Goal: Information Seeking & Learning: Learn about a topic

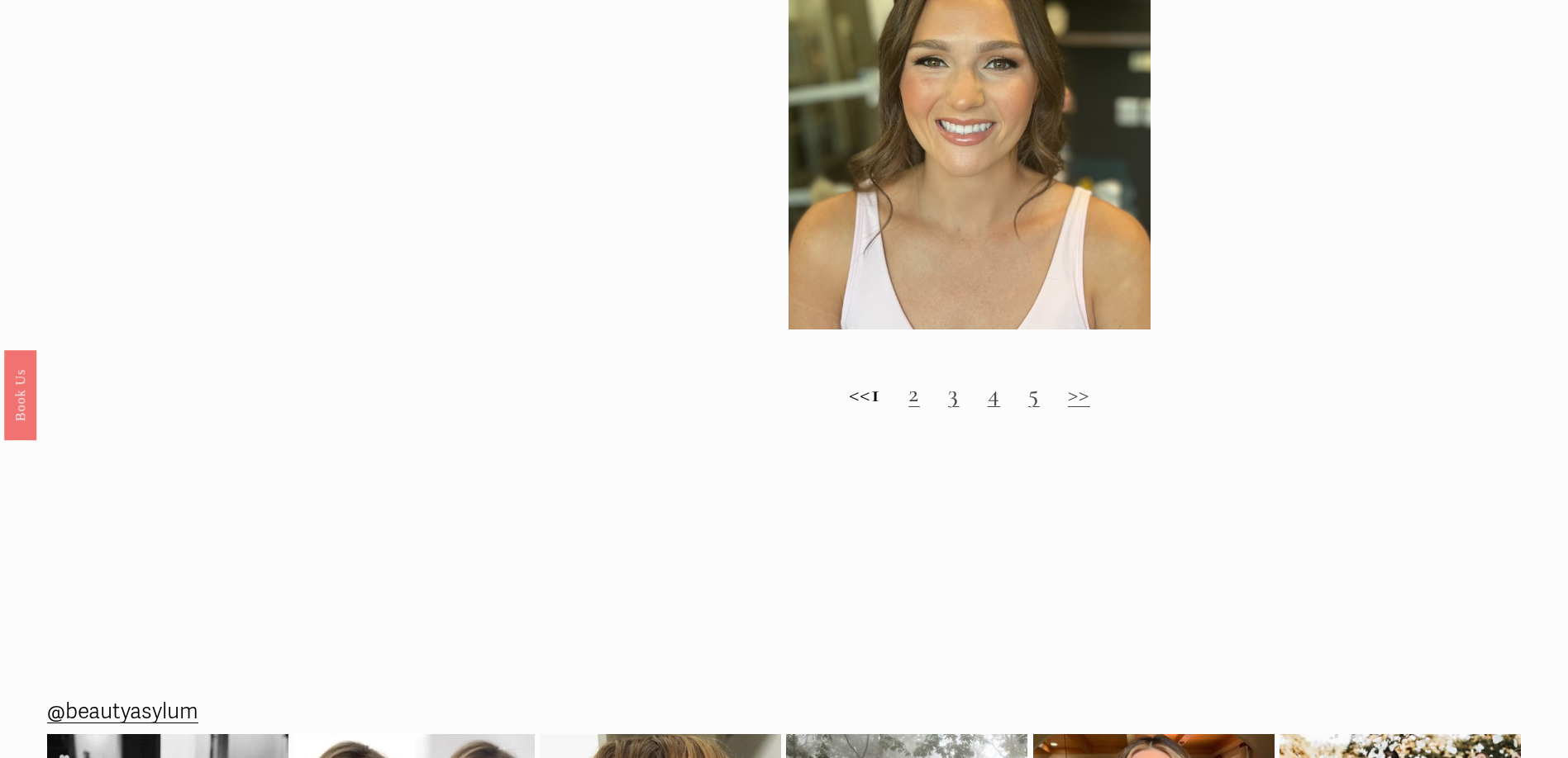
scroll to position [2065, 0]
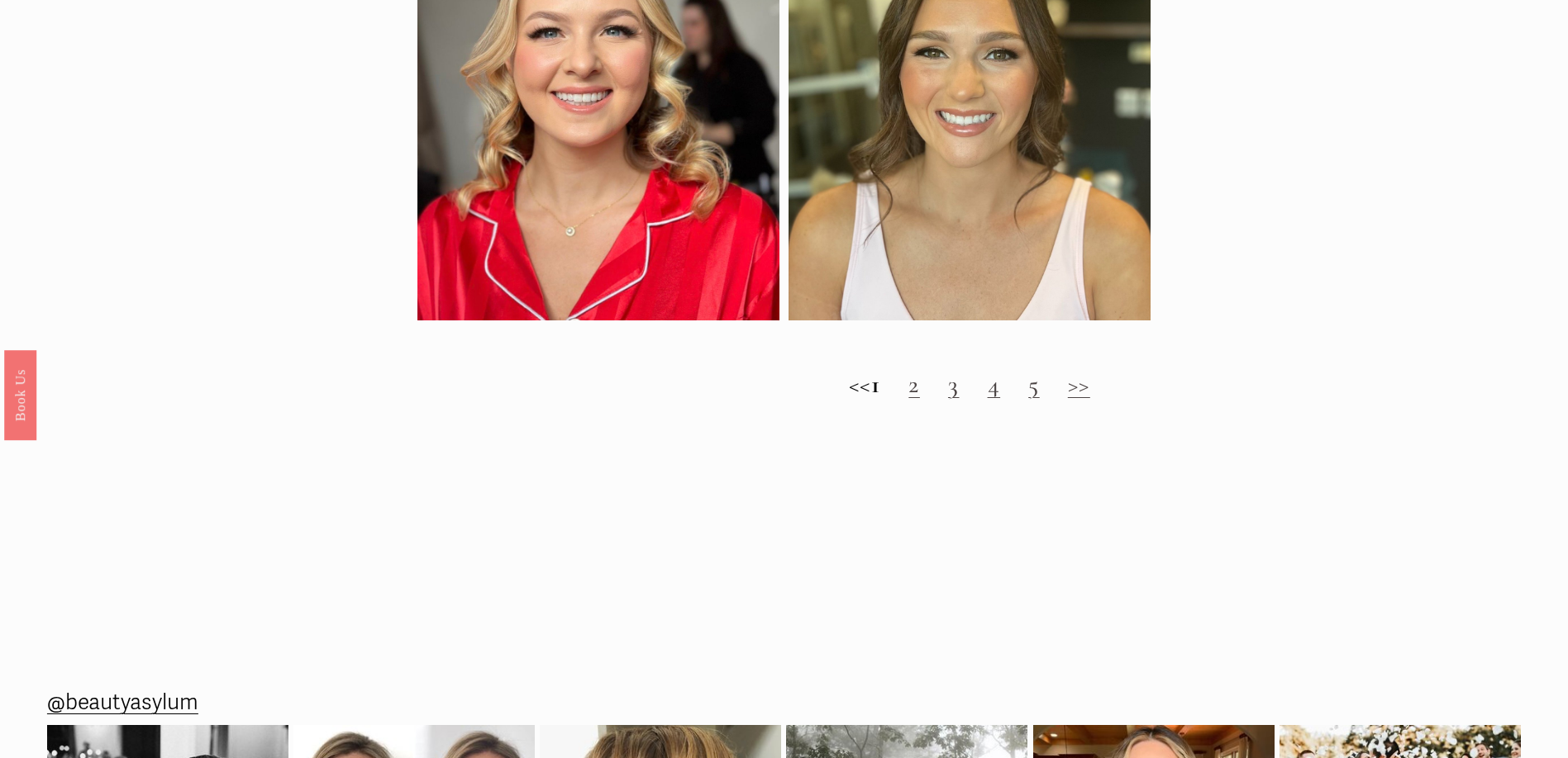
click at [920, 400] on link "2" at bounding box center [915, 384] width 12 height 30
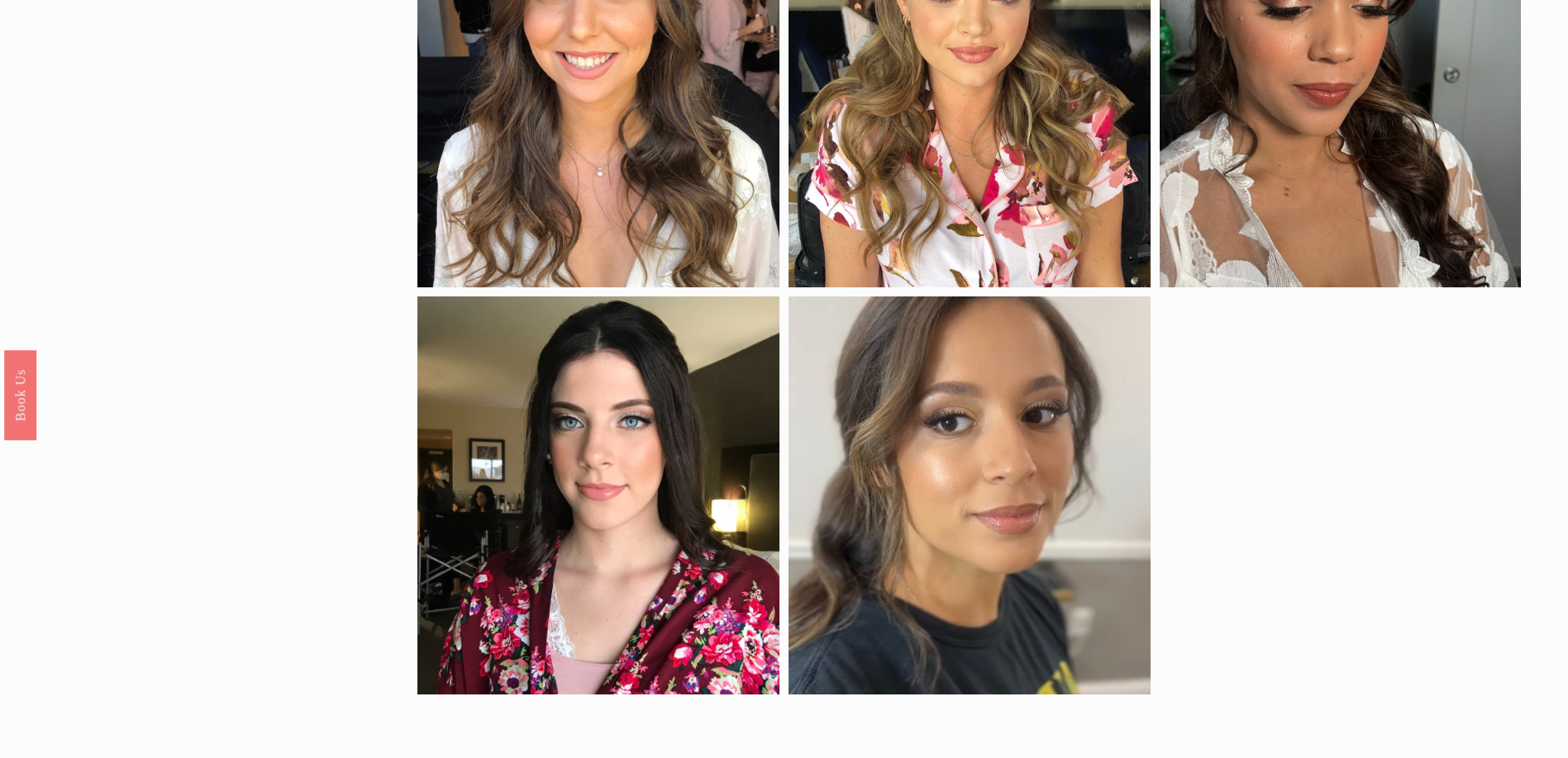
scroll to position [1817, 0]
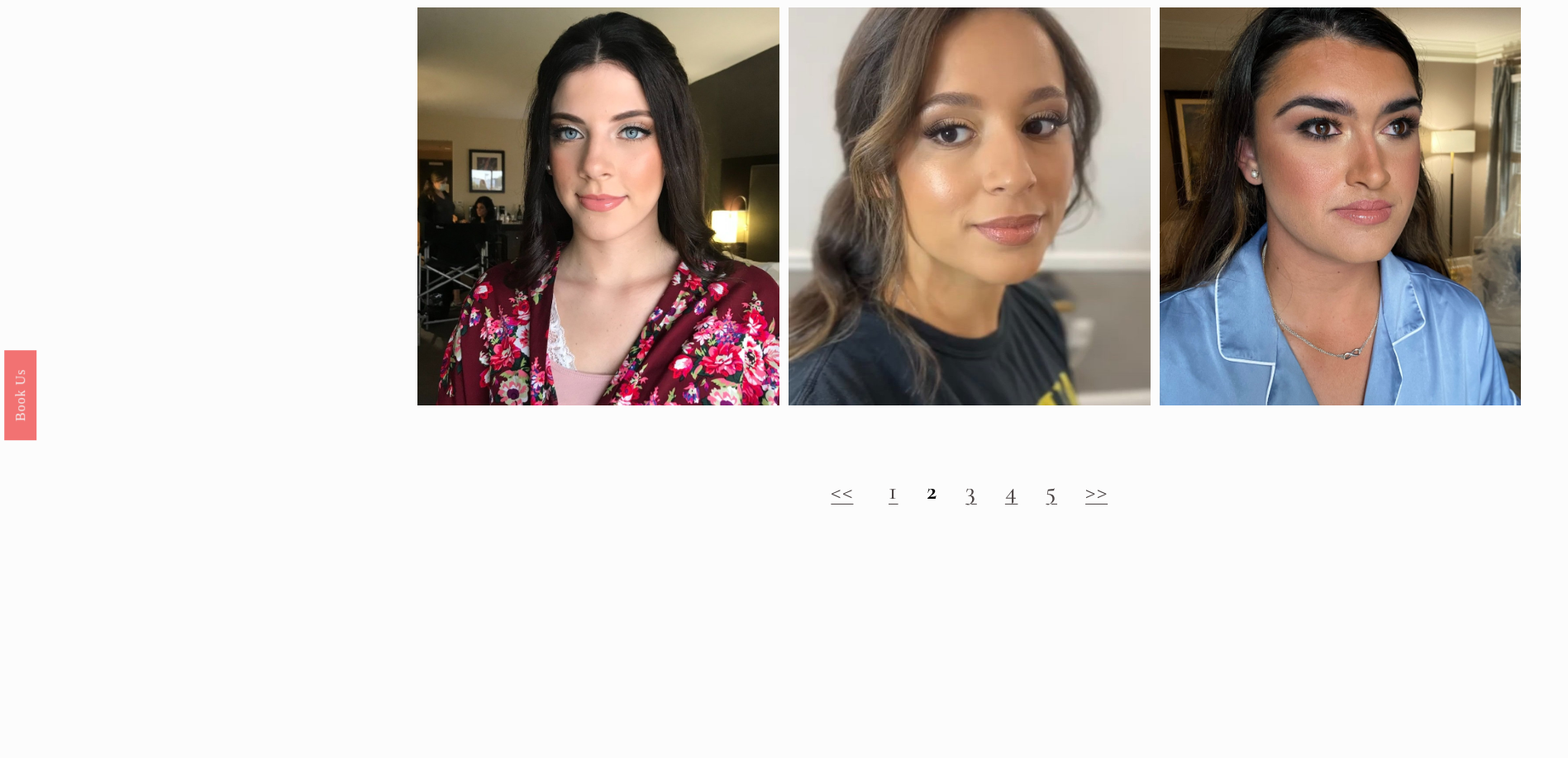
click at [966, 507] on link "3" at bounding box center [972, 491] width 12 height 30
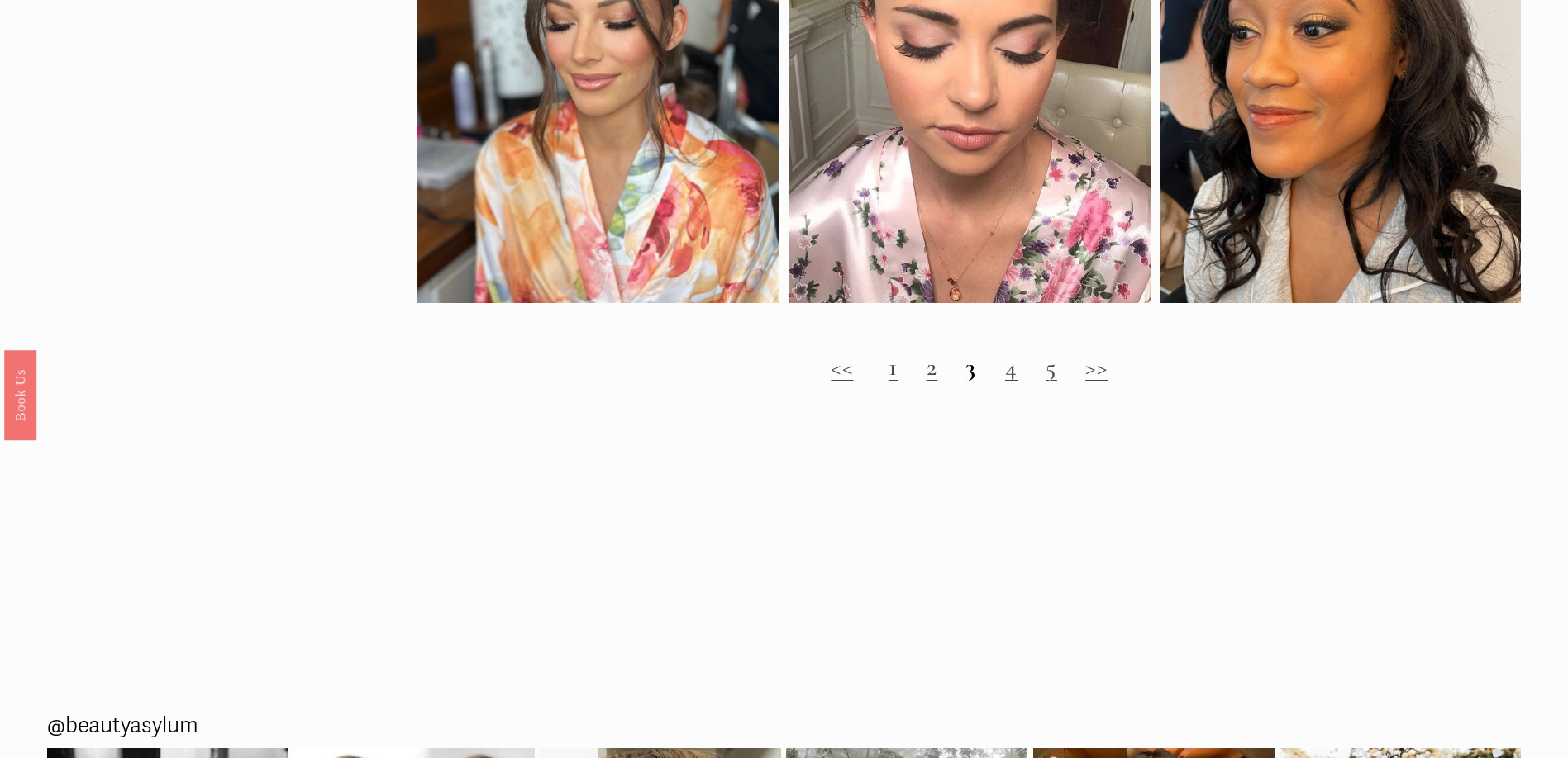
scroll to position [2148, 0]
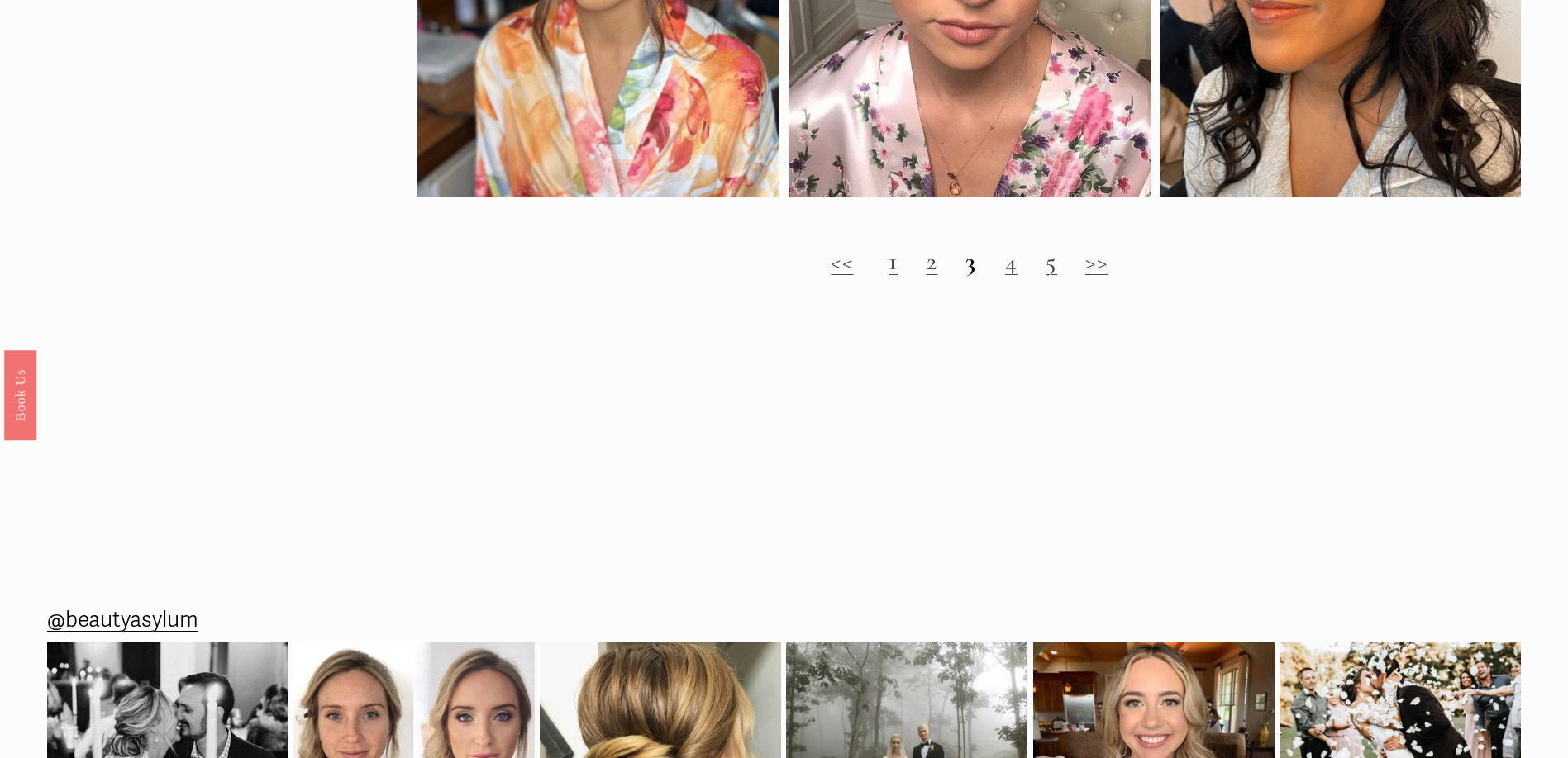
click at [1009, 277] on link "4" at bounding box center [1011, 261] width 13 height 30
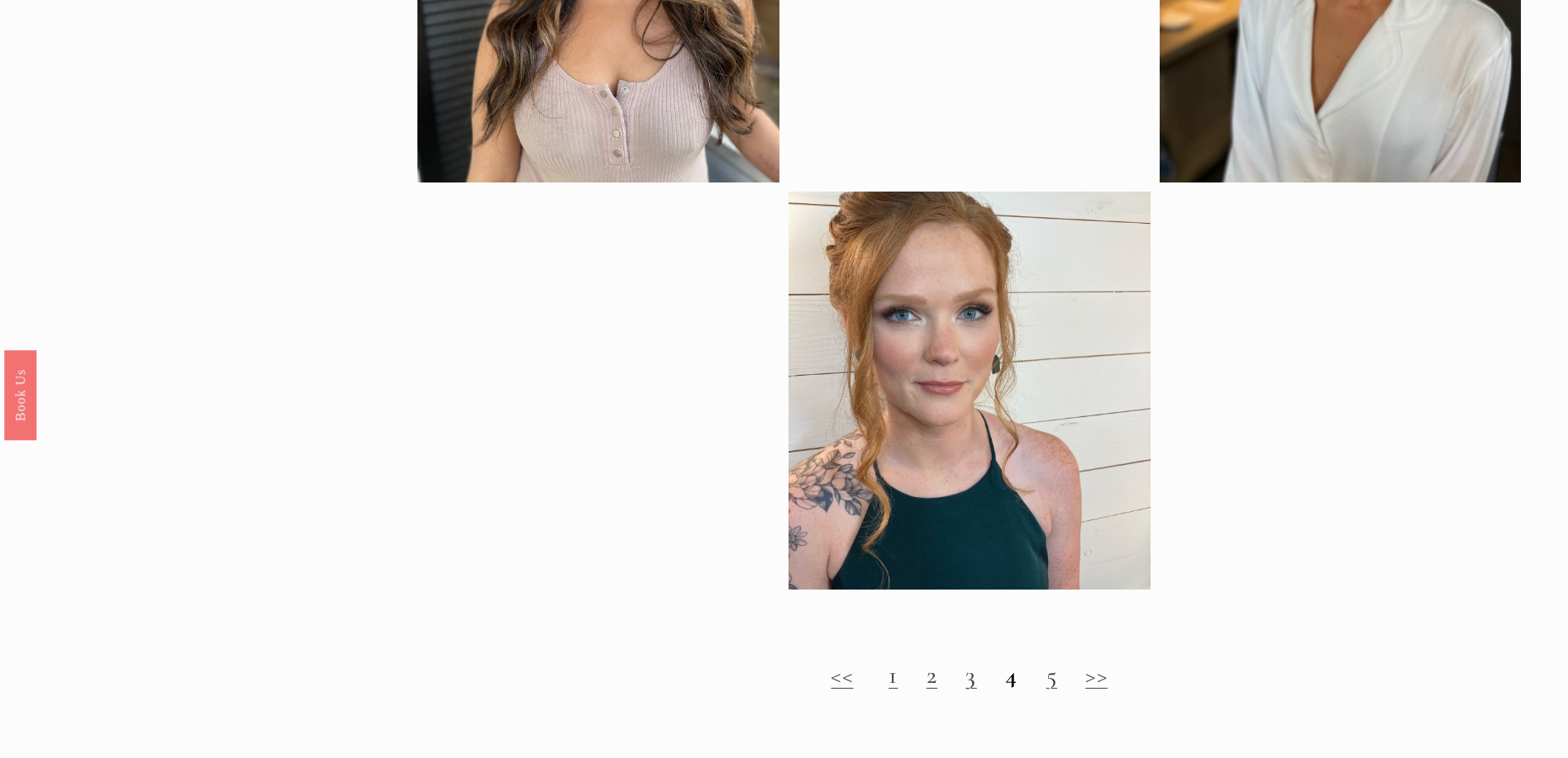
scroll to position [1982, 0]
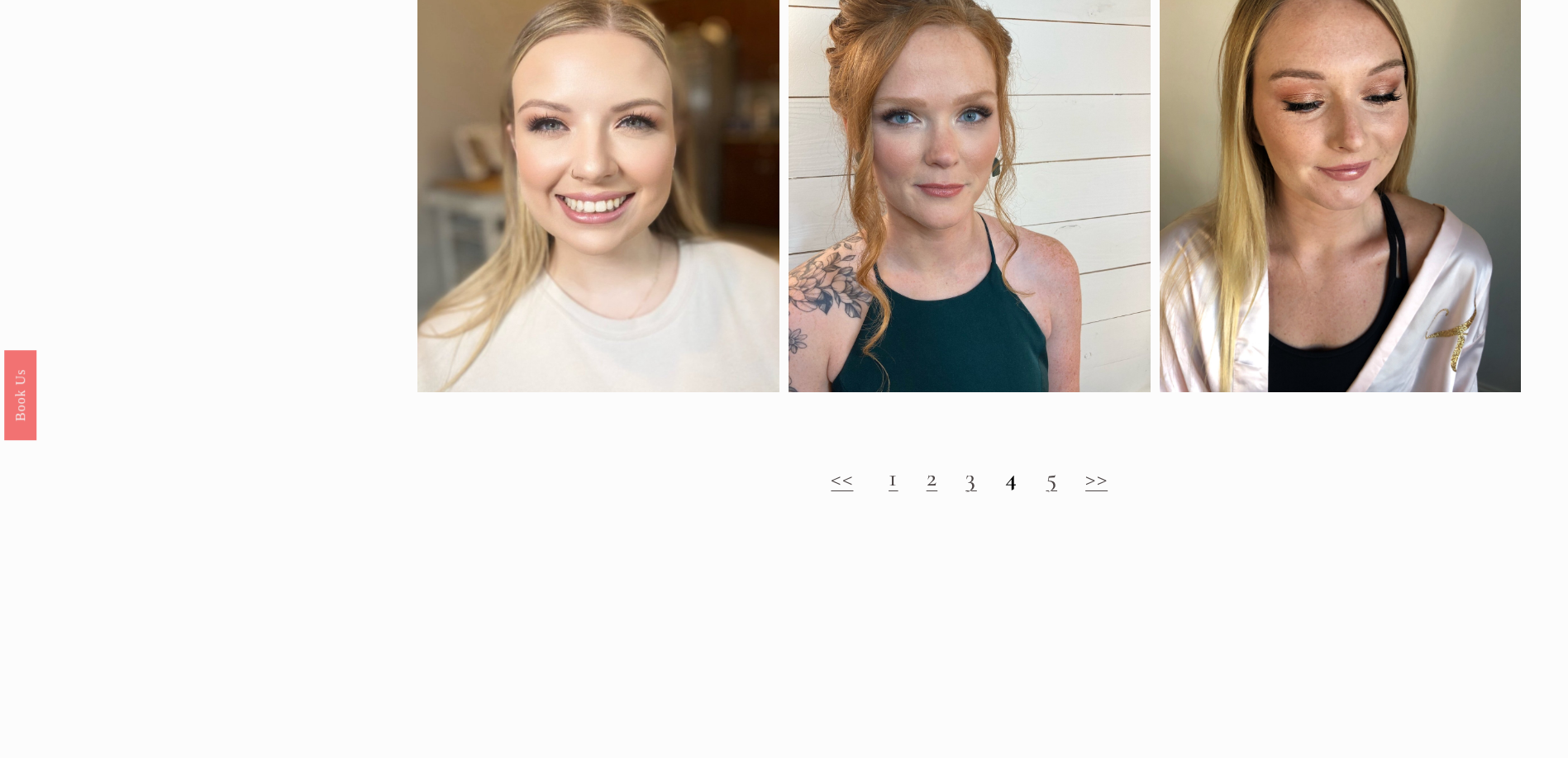
click at [1021, 493] on h2 "<< 1 2 3 4 5 >>" at bounding box center [969, 478] width 1103 height 29
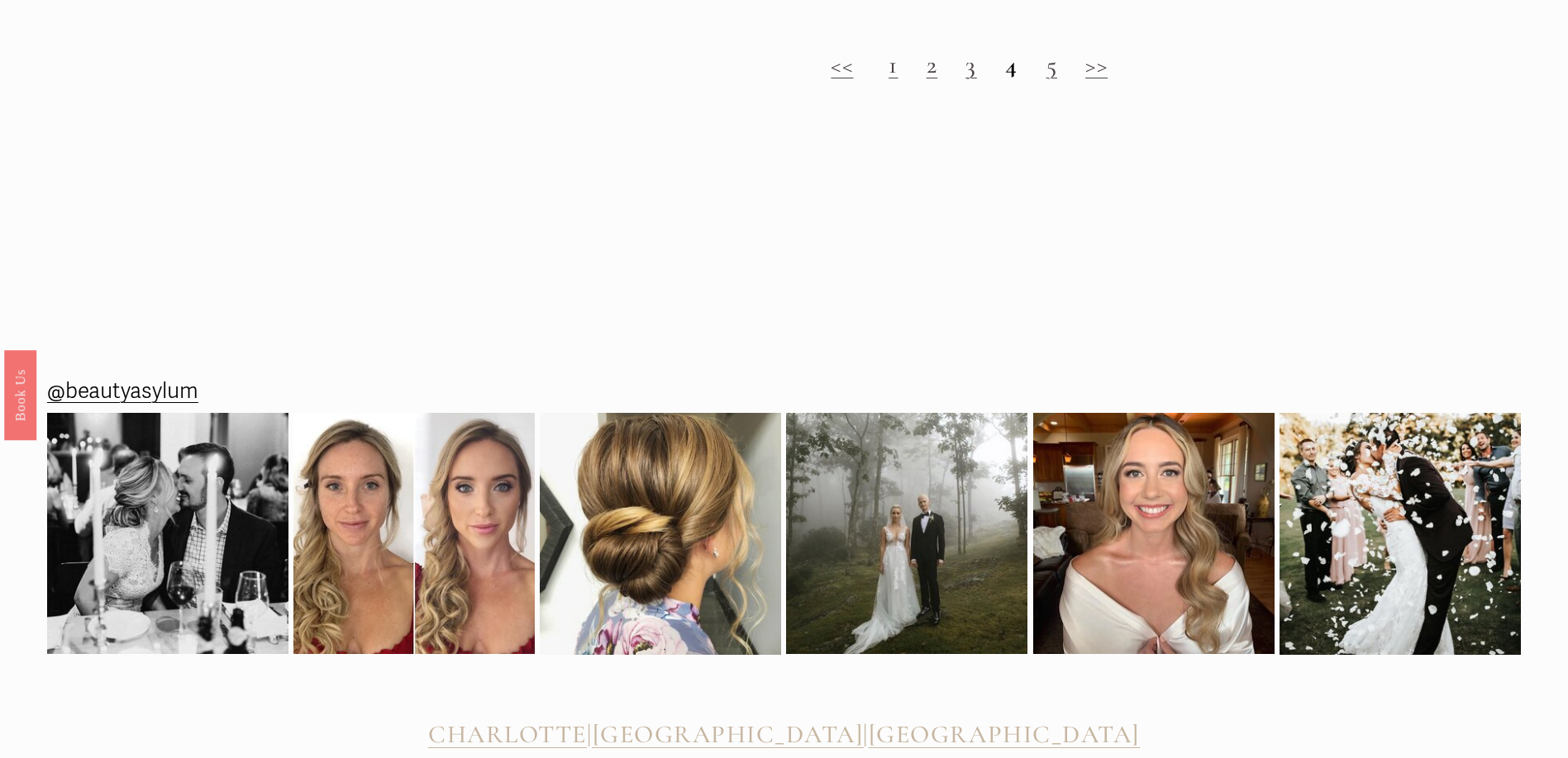
scroll to position [2148, 0]
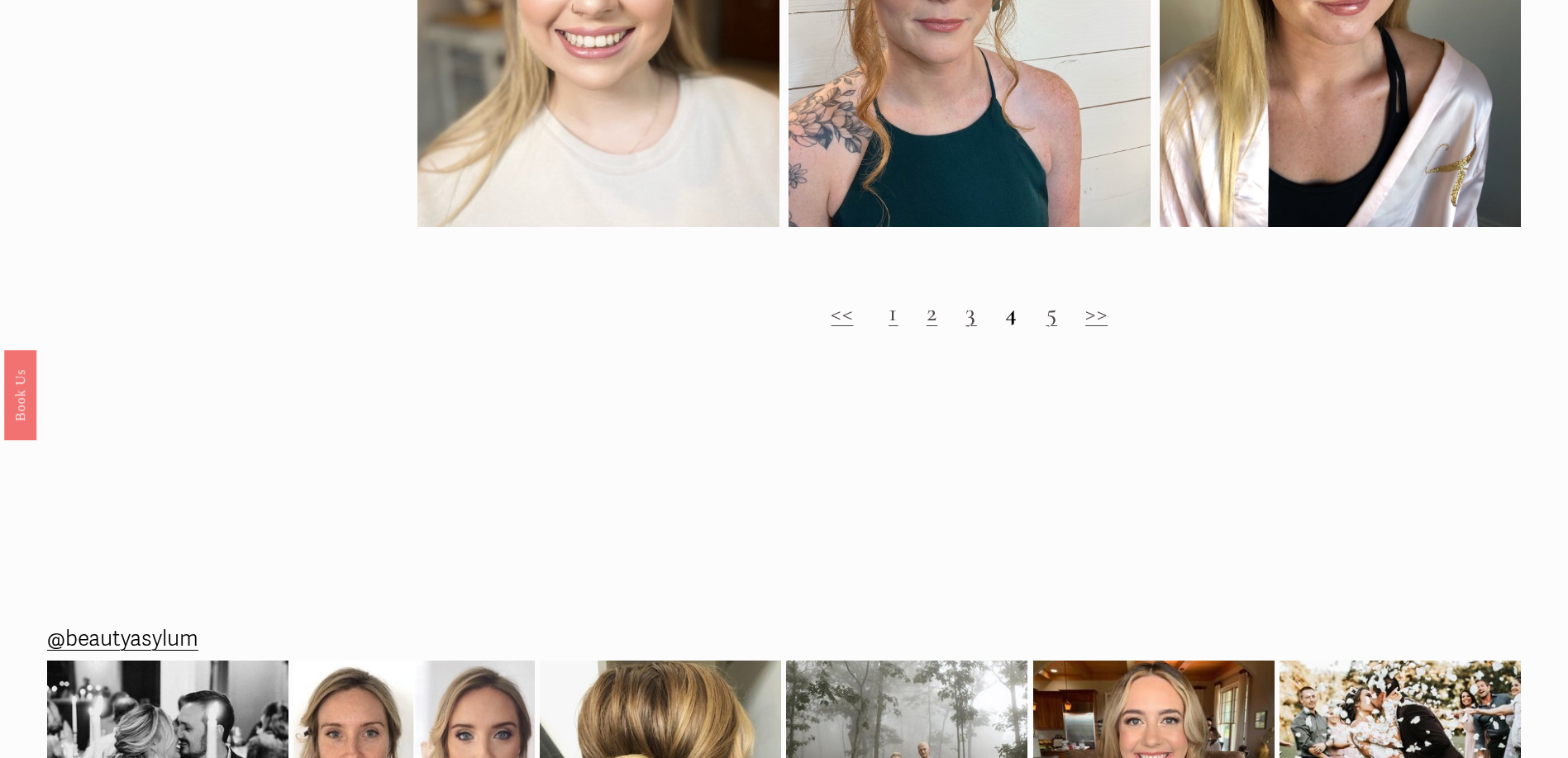
click at [1047, 328] on link "5" at bounding box center [1052, 312] width 12 height 30
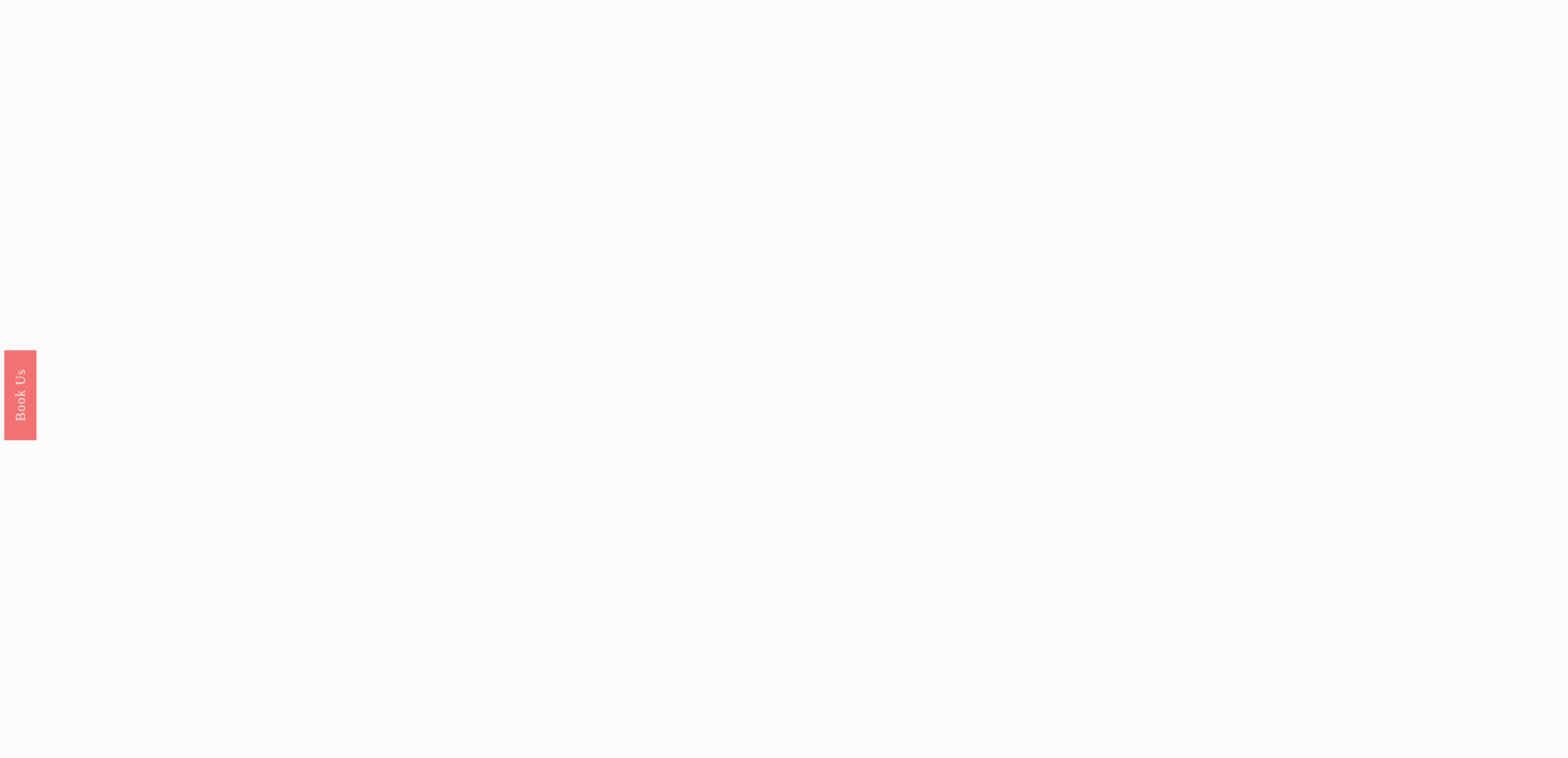
scroll to position [1982, 0]
